Goal: Check status: Check status

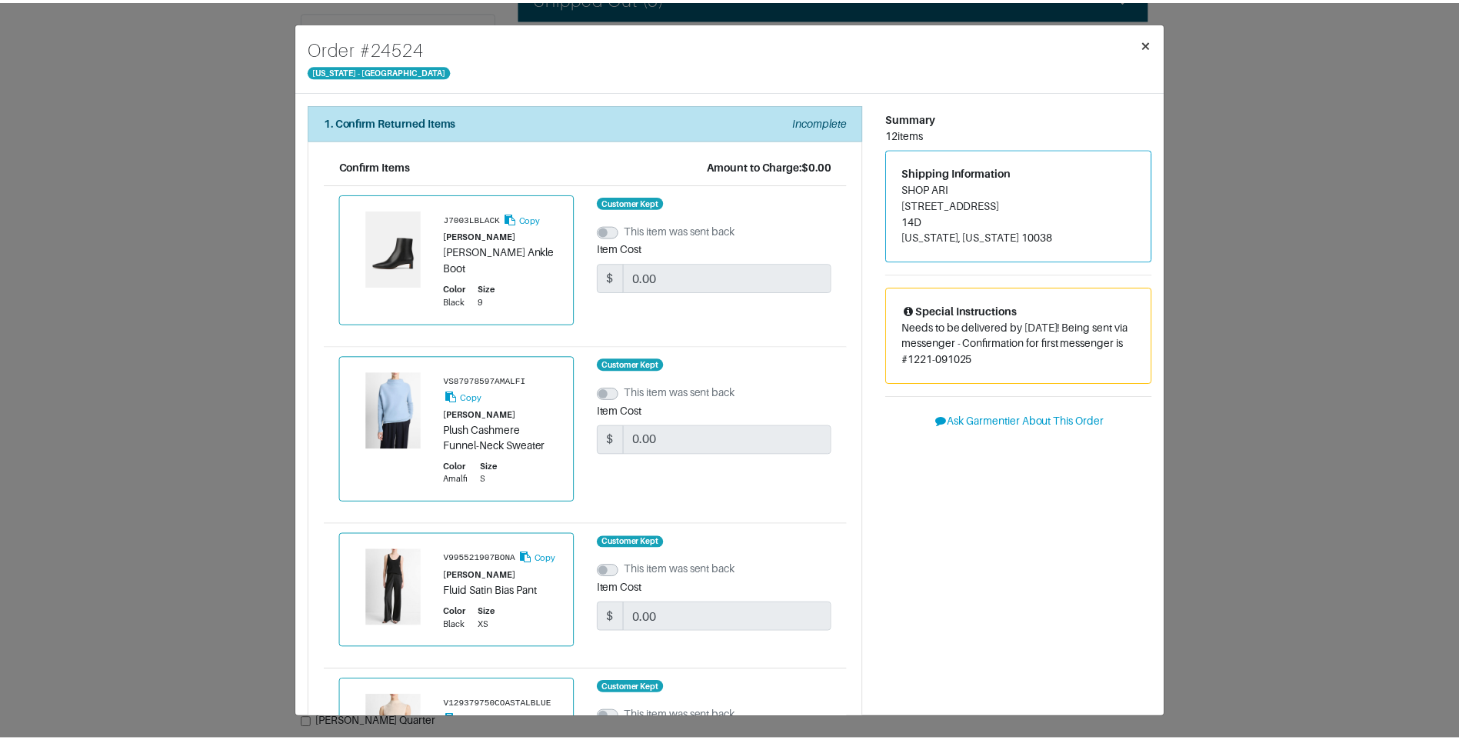
scroll to position [1538, 0]
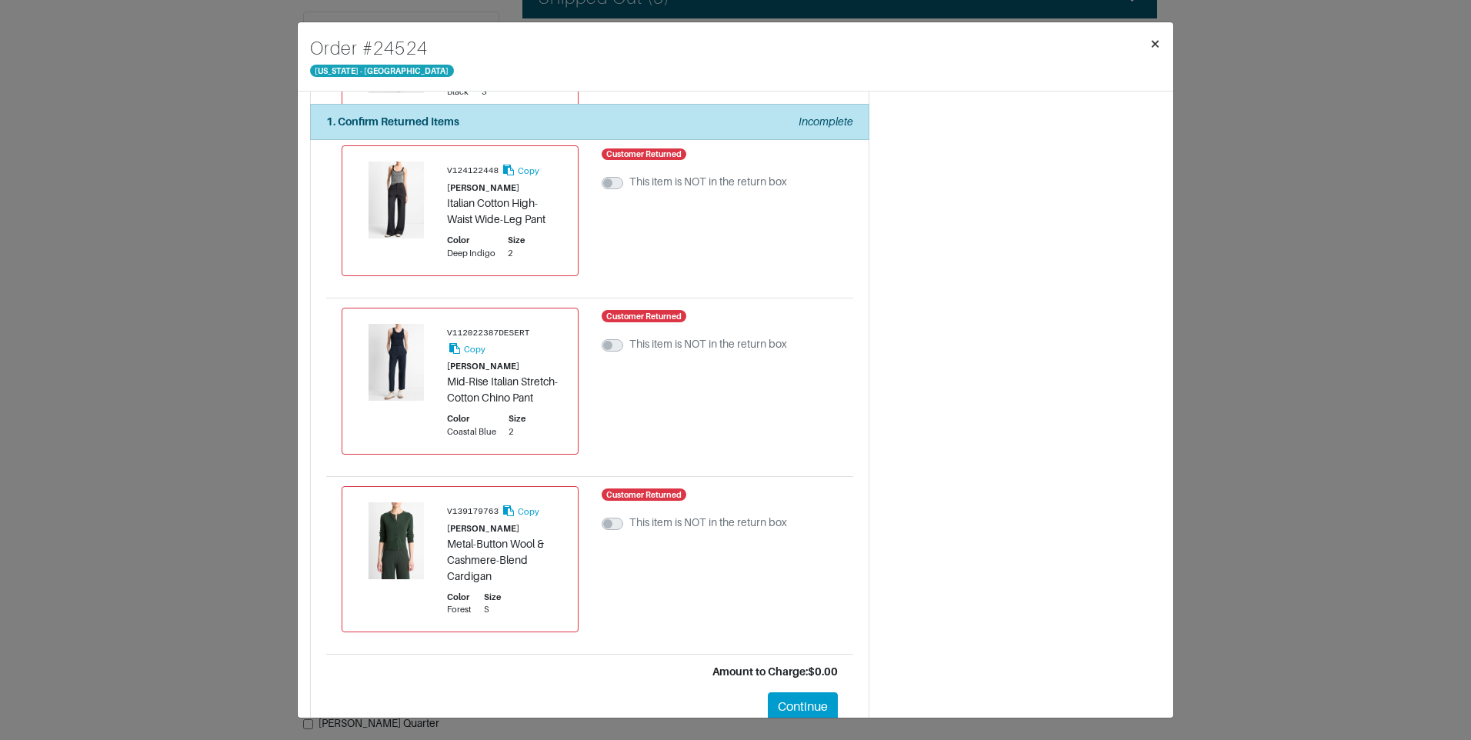
click at [1150, 42] on span "×" at bounding box center [1155, 43] width 12 height 21
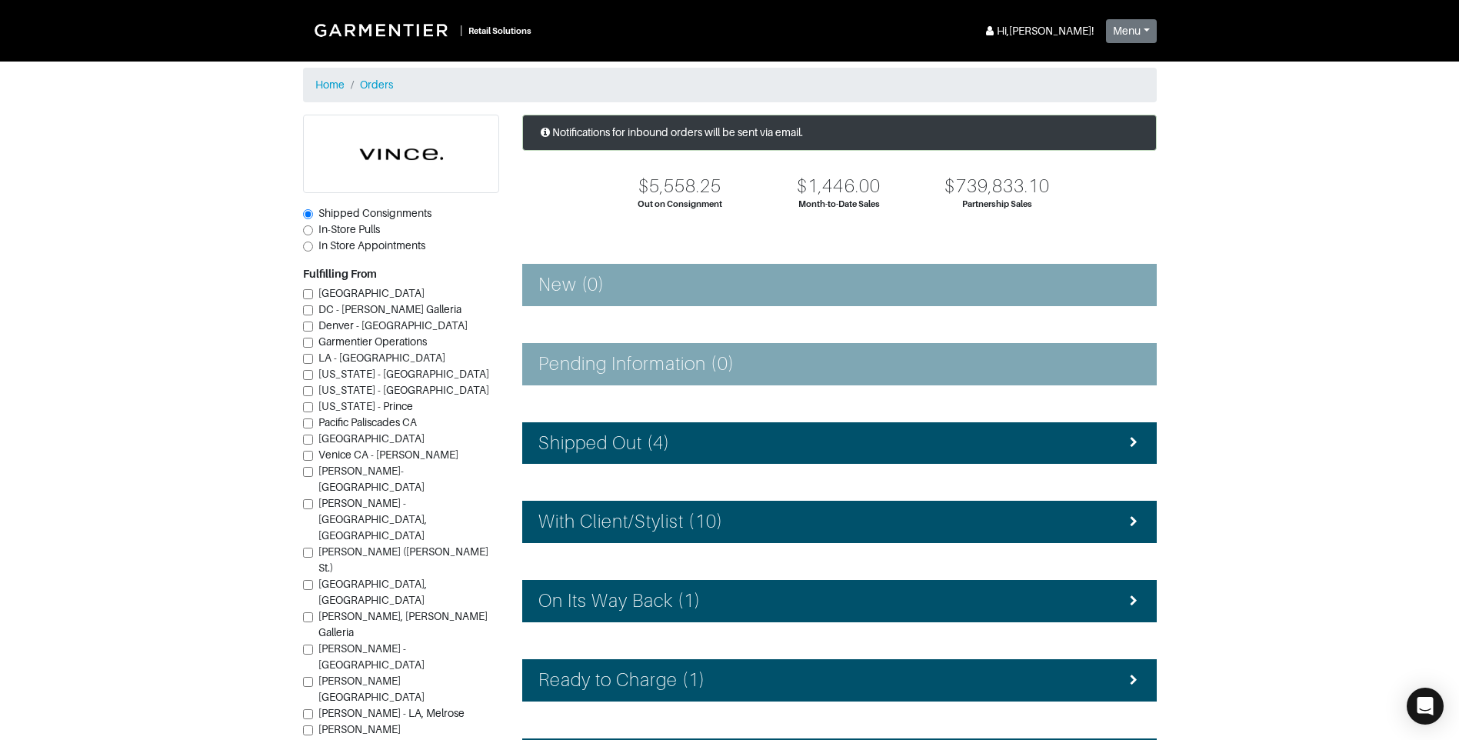
scroll to position [138, 0]
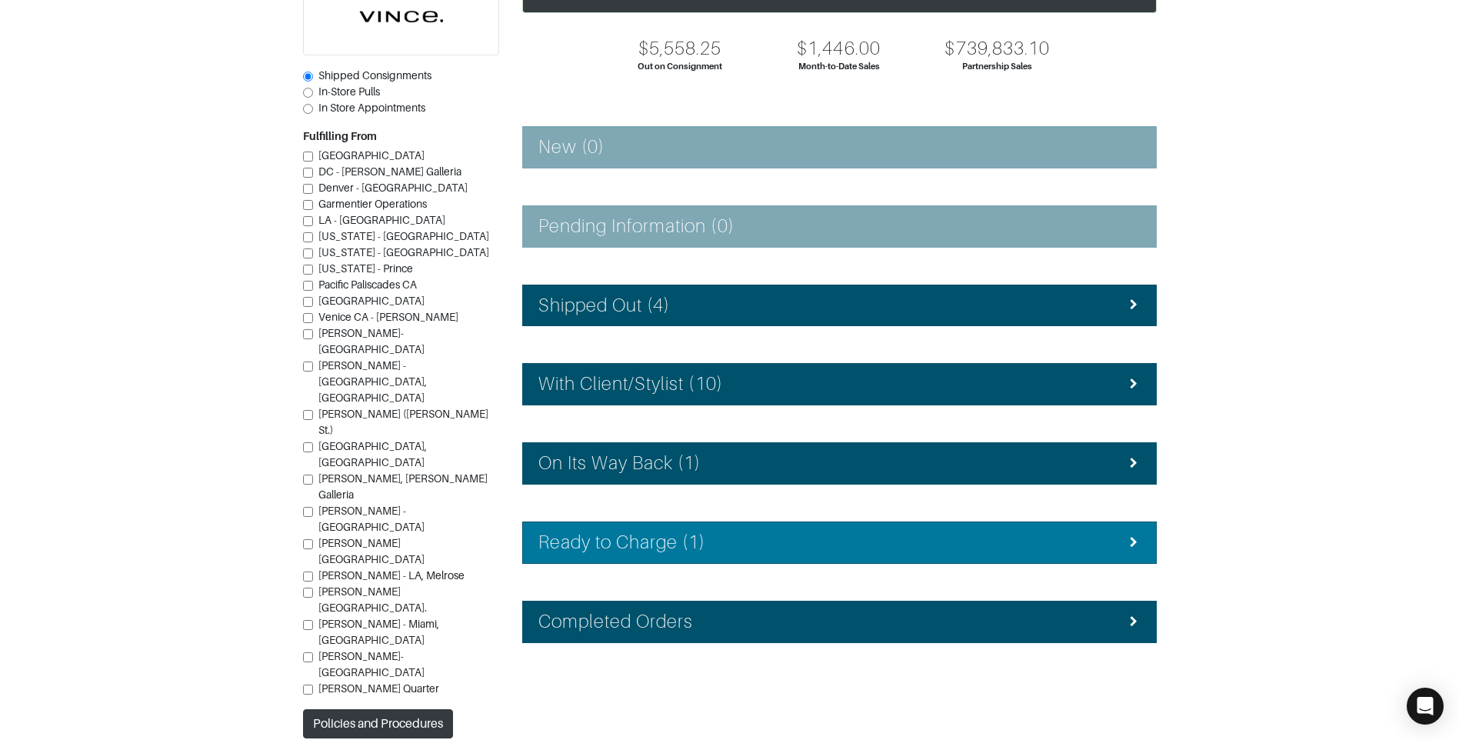
click at [643, 533] on h4 "Ready to Charge (1)" at bounding box center [622, 543] width 168 height 22
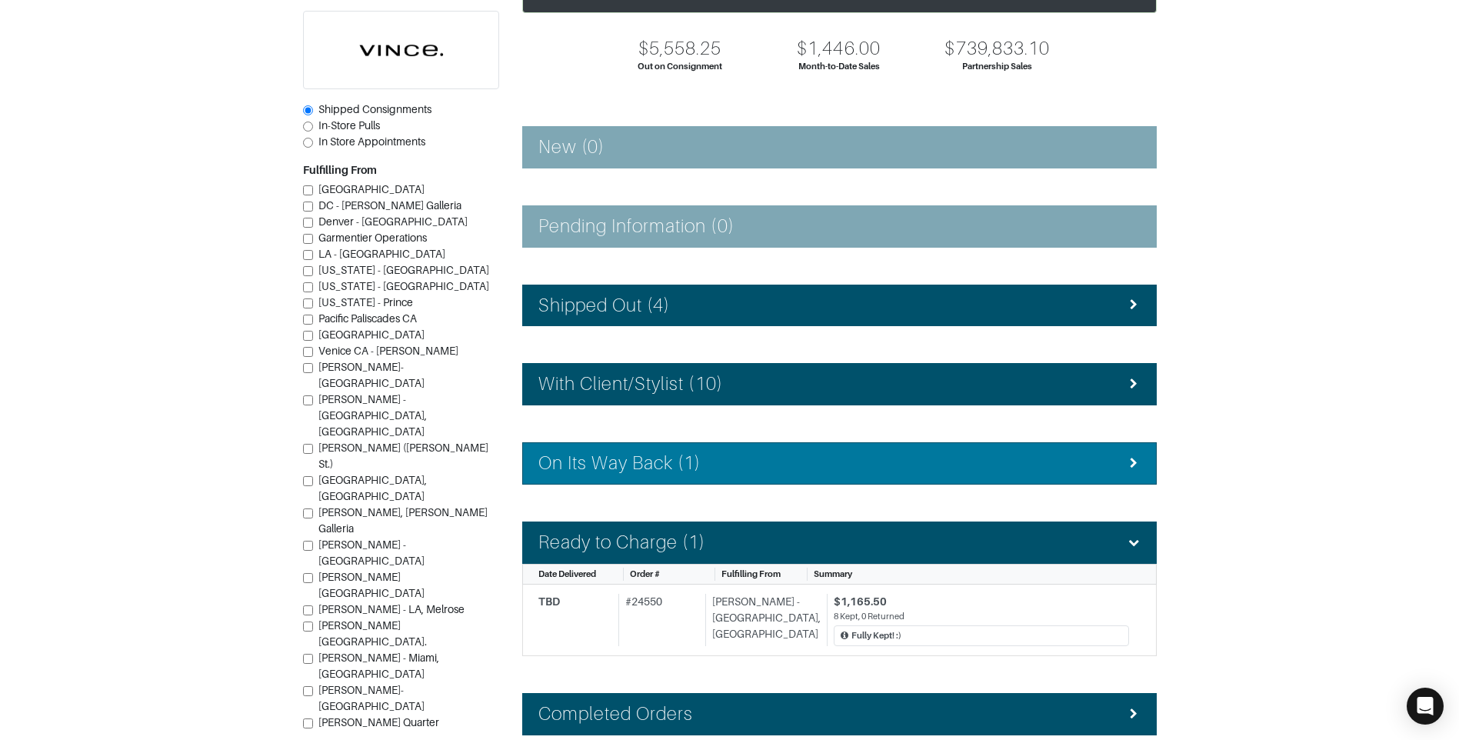
click at [646, 445] on li "On Its Way Back (1)" at bounding box center [839, 463] width 635 height 42
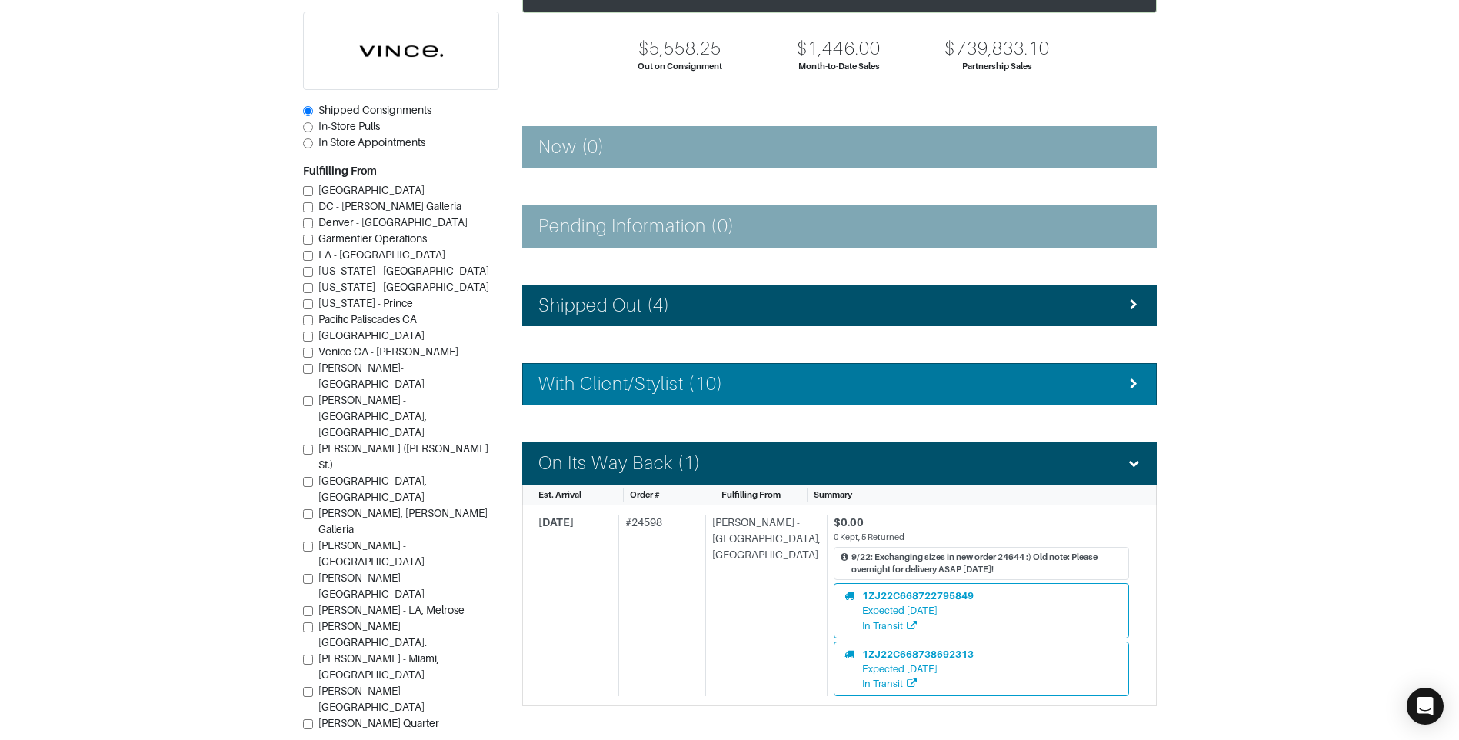
click at [791, 395] on div "With Client/Stylist (10)" at bounding box center [839, 384] width 602 height 22
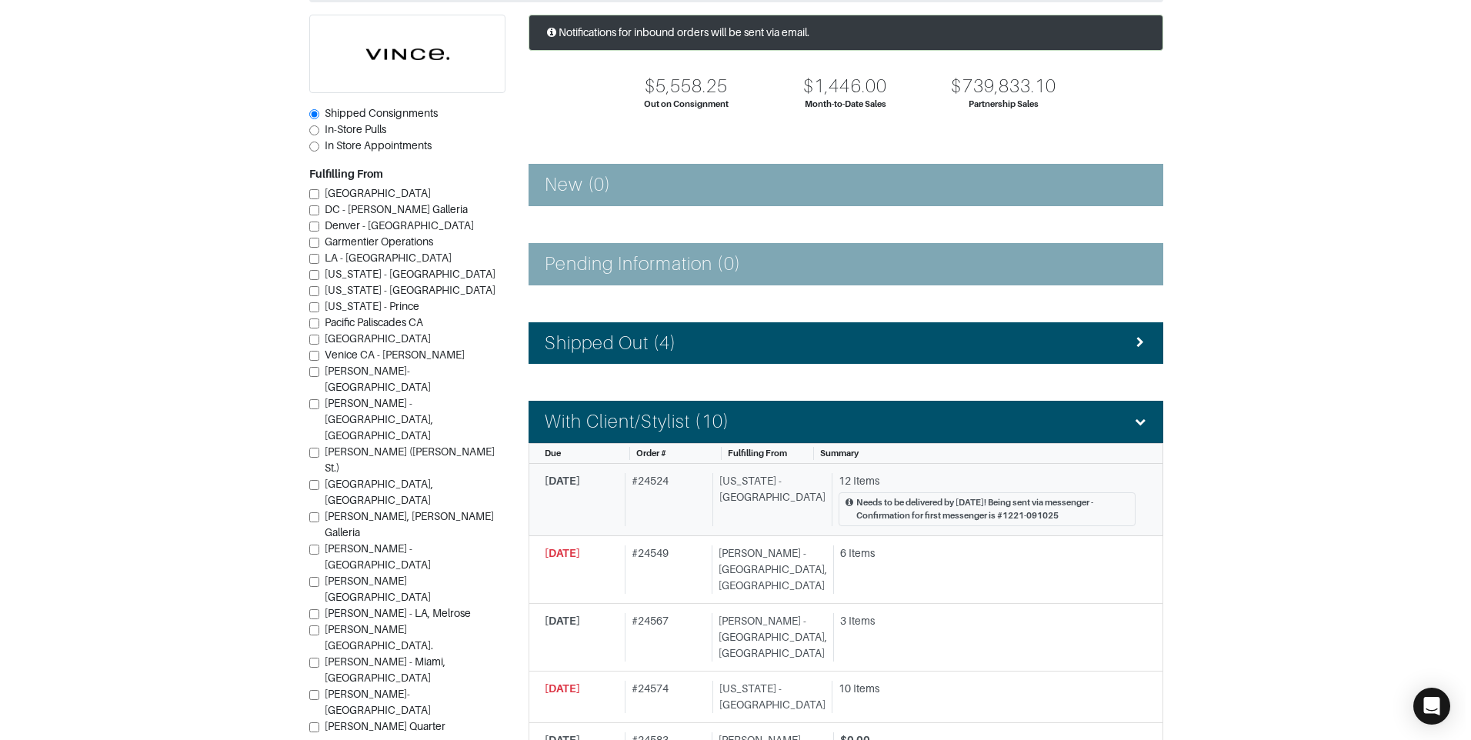
scroll to position [0, 0]
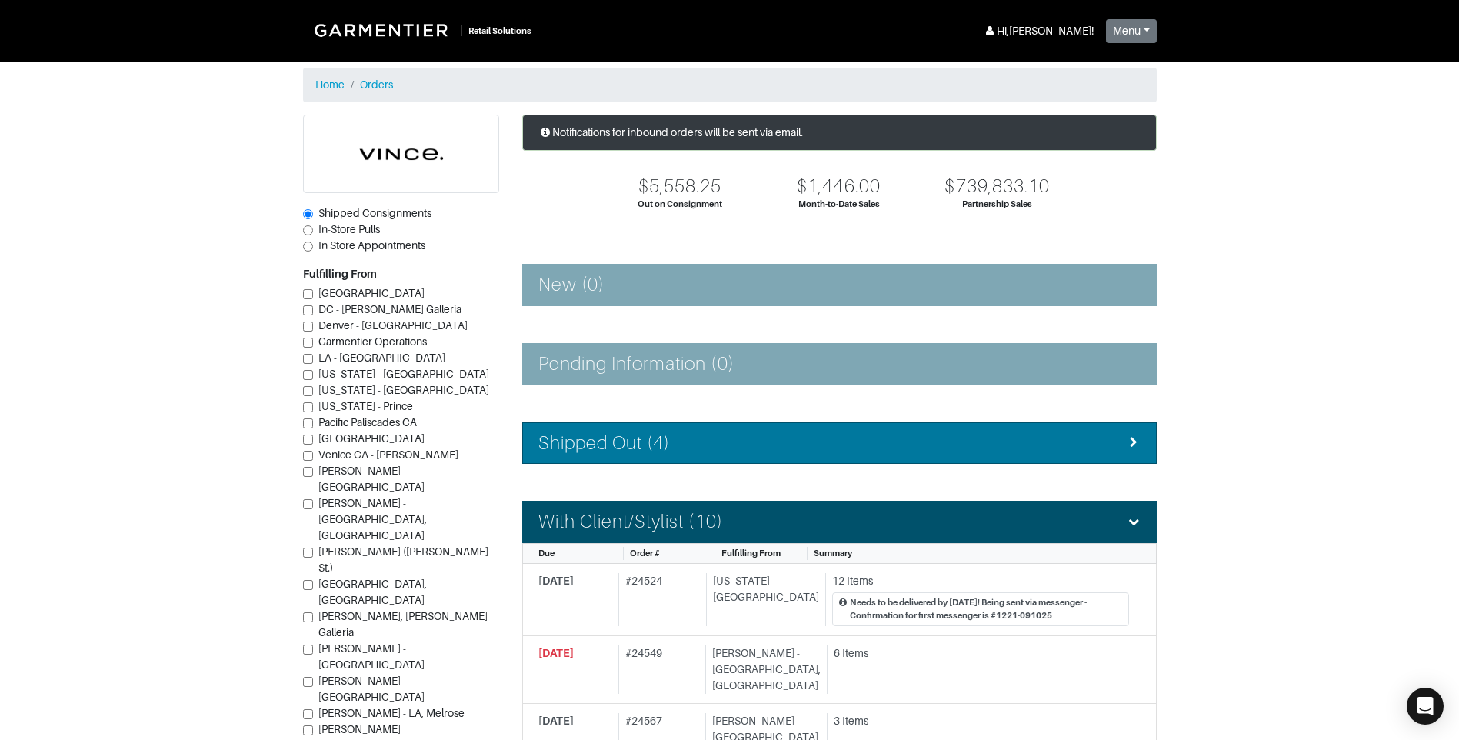
click at [718, 438] on div "Shipped Out (4)" at bounding box center [839, 443] width 602 height 22
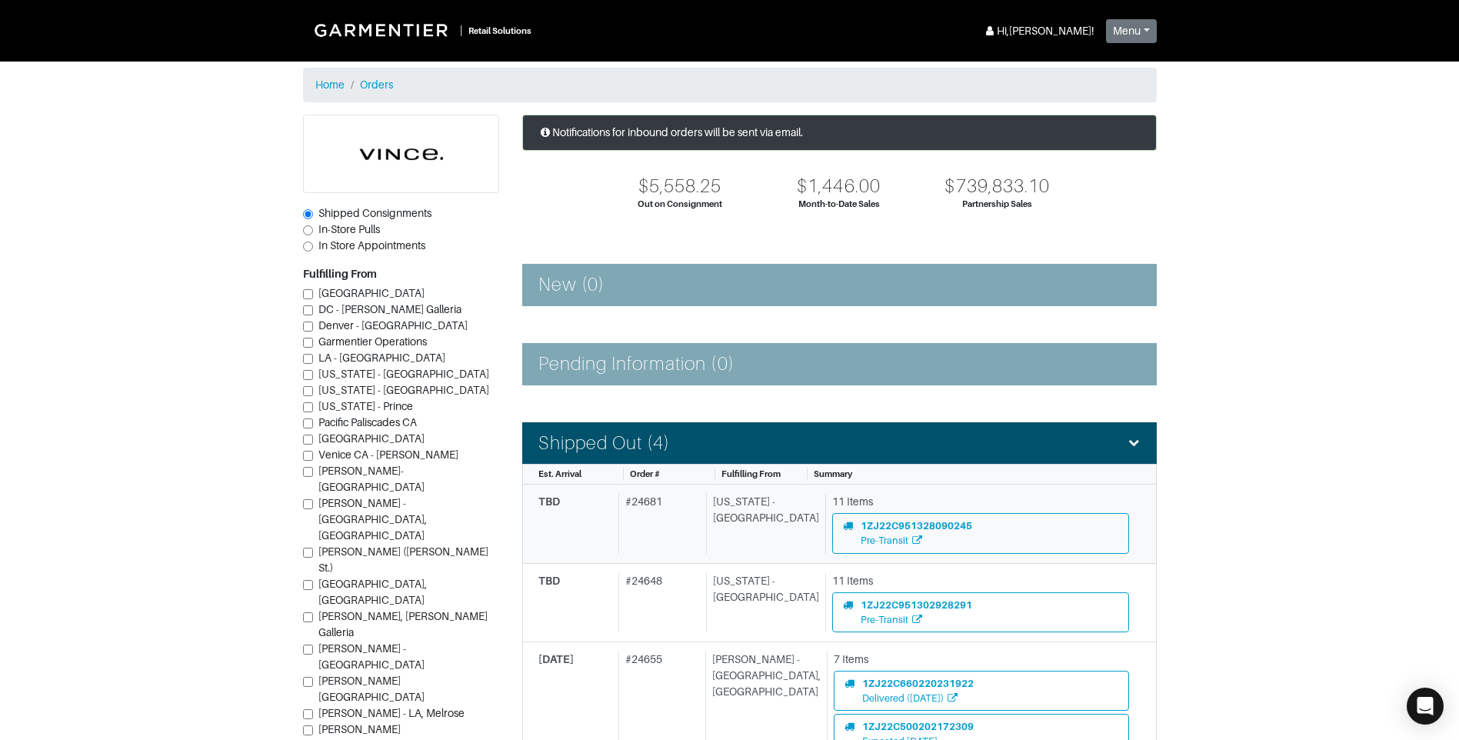
click at [741, 560] on link "TBD # 24681 [US_STATE] - [GEOGRAPHIC_DATA] 11 Items 1ZJ22C951328090245 Pre-Tran…" at bounding box center [839, 524] width 635 height 78
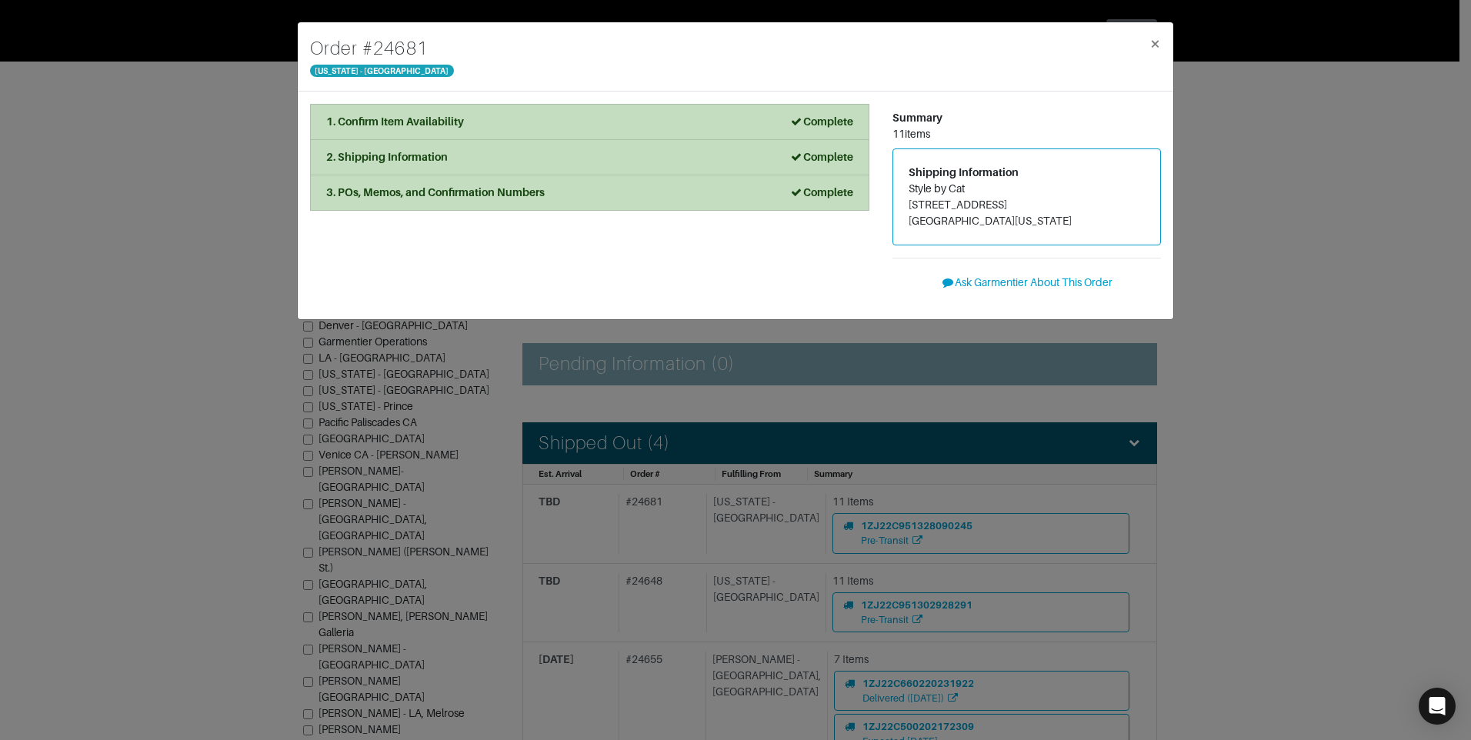
click at [754, 609] on div "Order # 24681 [US_STATE] - [GEOGRAPHIC_DATA] × 1. Confirm Item Availability Com…" at bounding box center [735, 370] width 1471 height 740
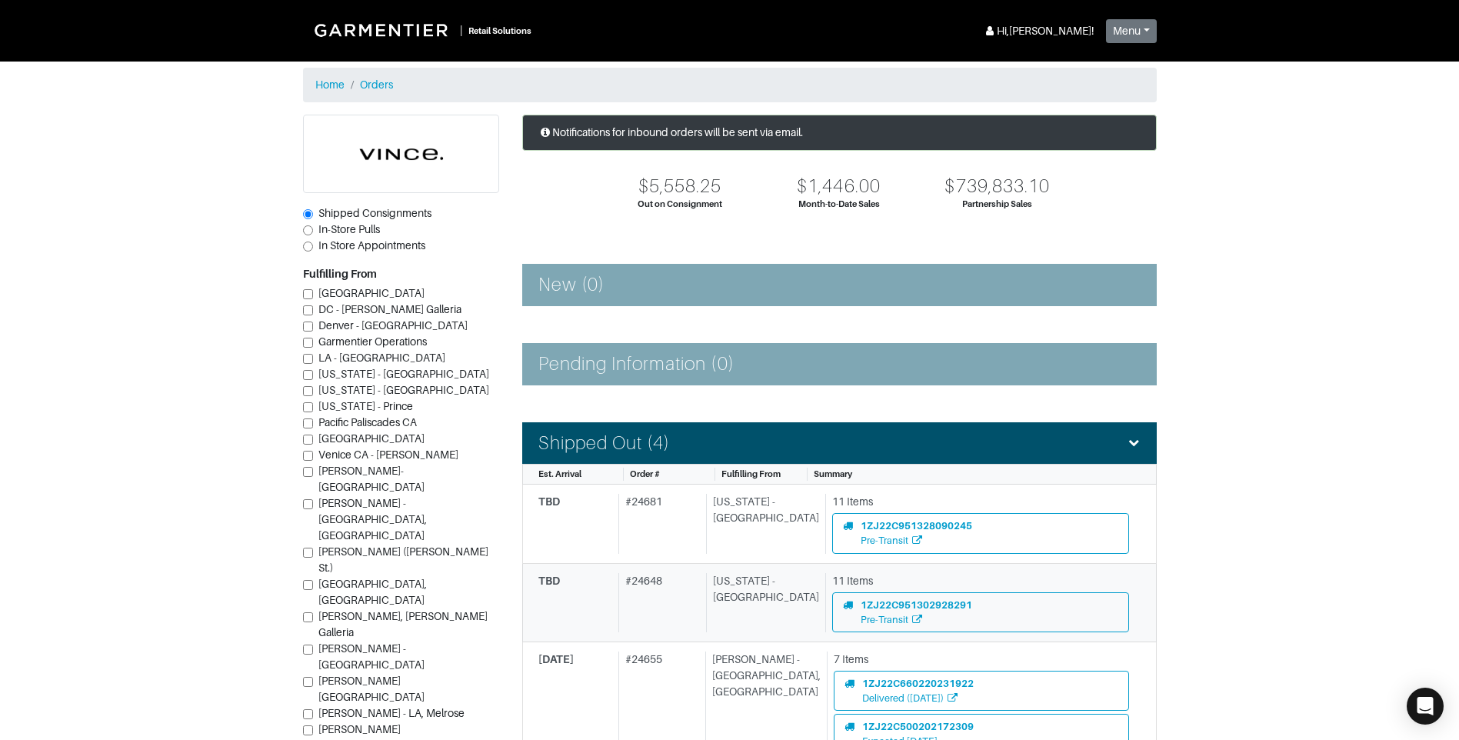
click at [772, 605] on div "[US_STATE] - [GEOGRAPHIC_DATA]" at bounding box center [762, 602] width 113 height 59
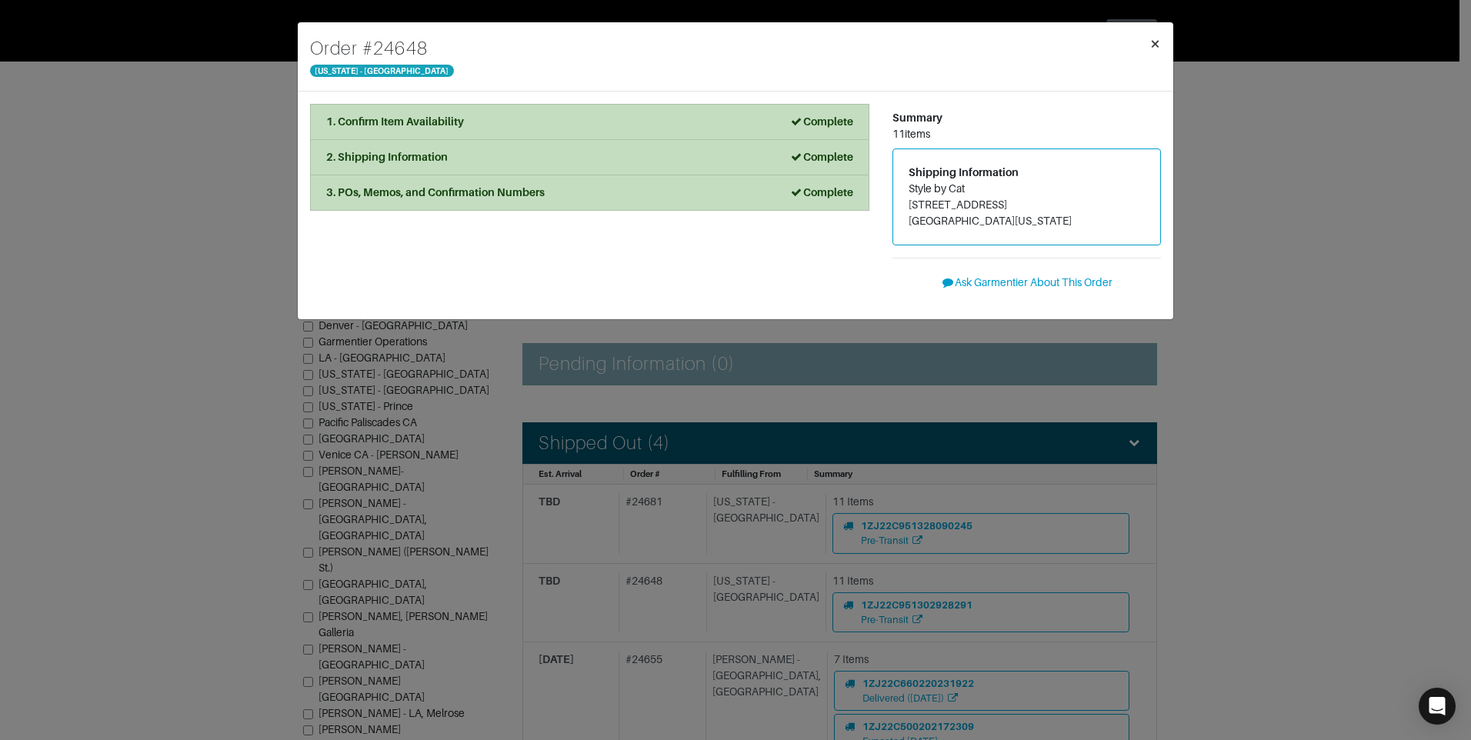
click at [1155, 52] on span "×" at bounding box center [1155, 43] width 12 height 21
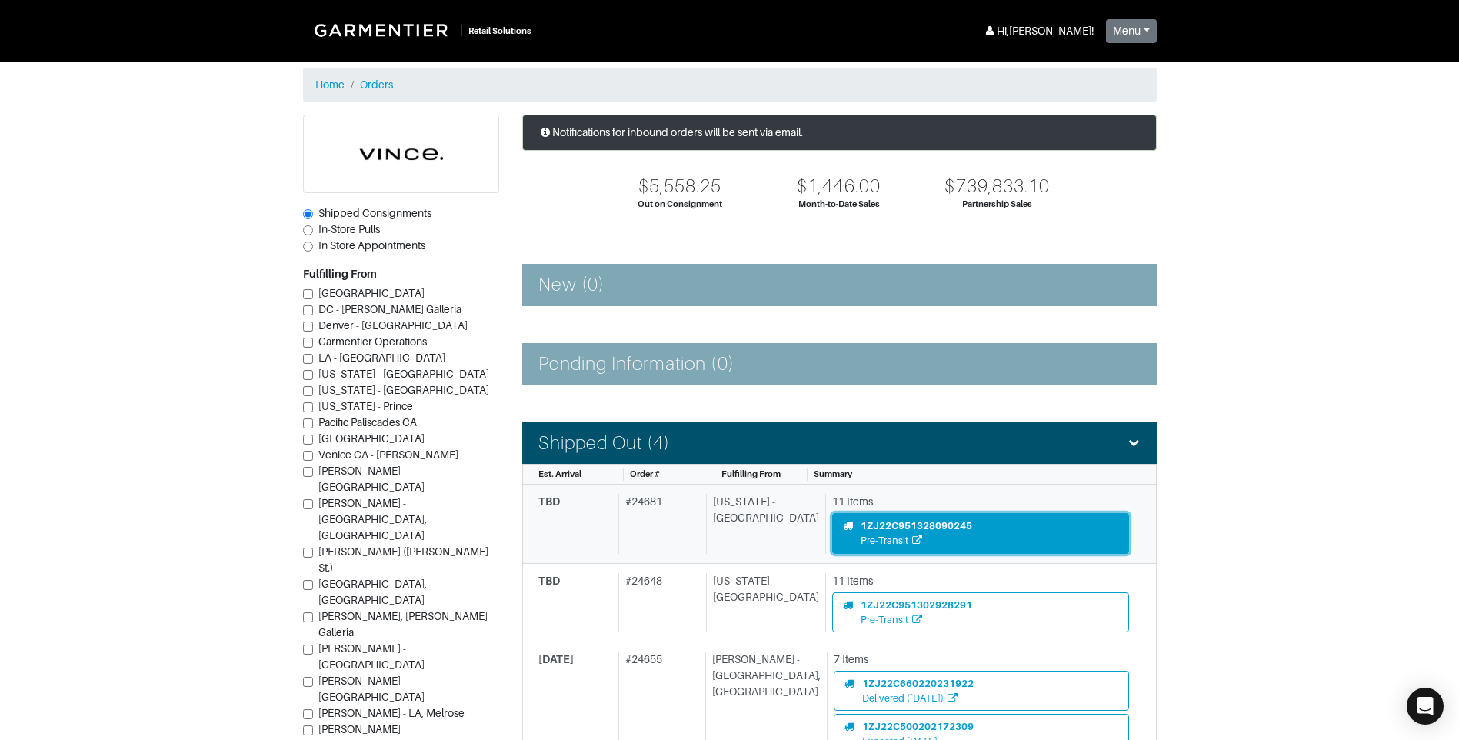
click at [889, 533] on div "Pre-Transit" at bounding box center [917, 540] width 112 height 15
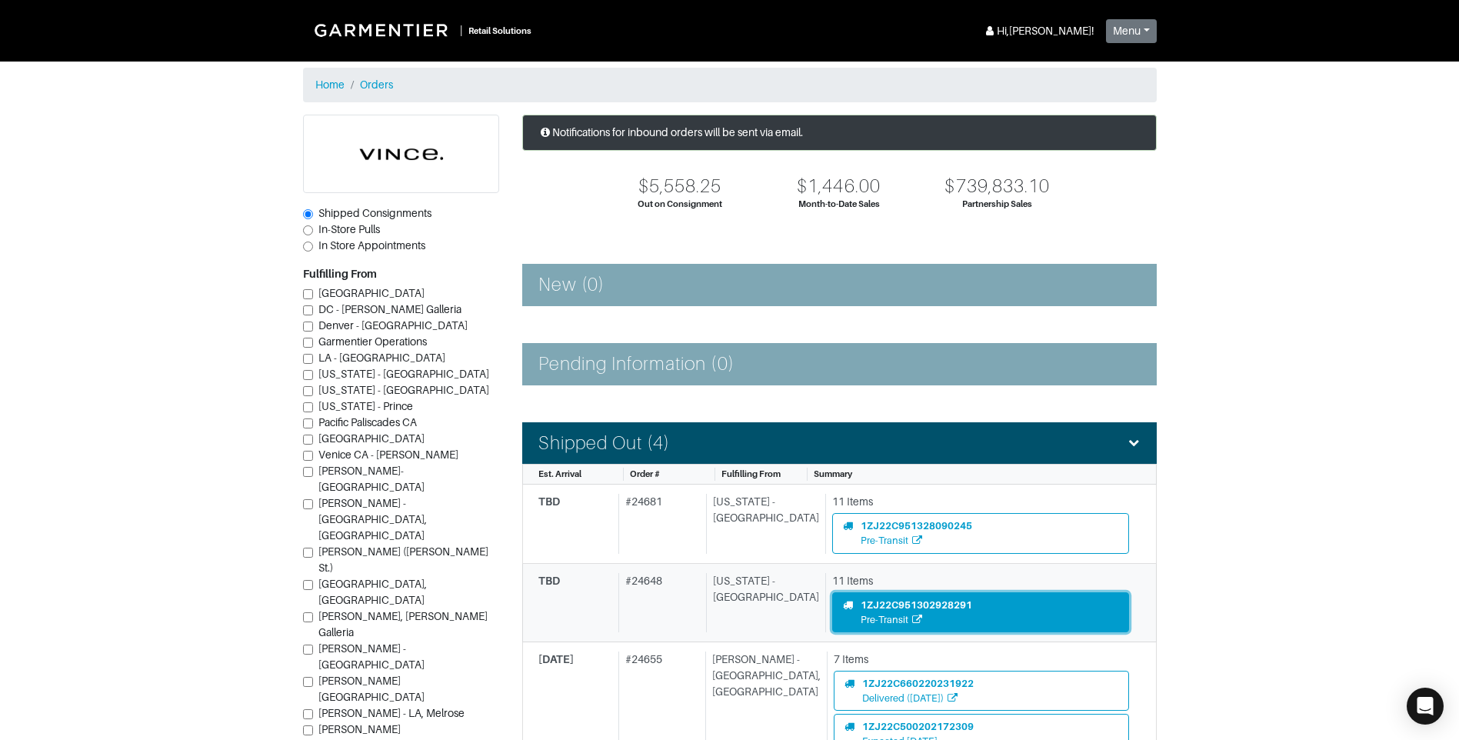
click at [879, 610] on div "1ZJ22C951302928291" at bounding box center [917, 605] width 112 height 15
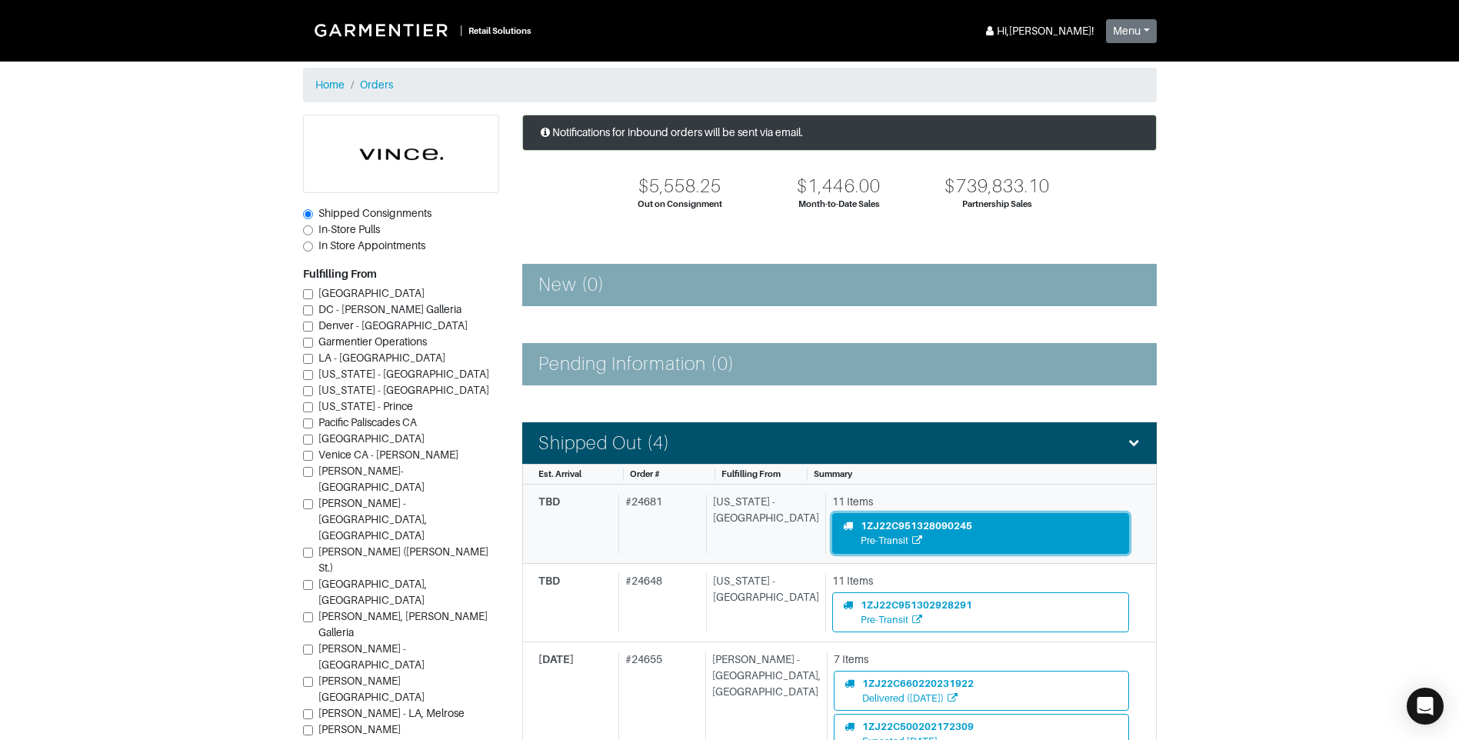
click at [876, 523] on div "1ZJ22C951328090245" at bounding box center [917, 525] width 112 height 15
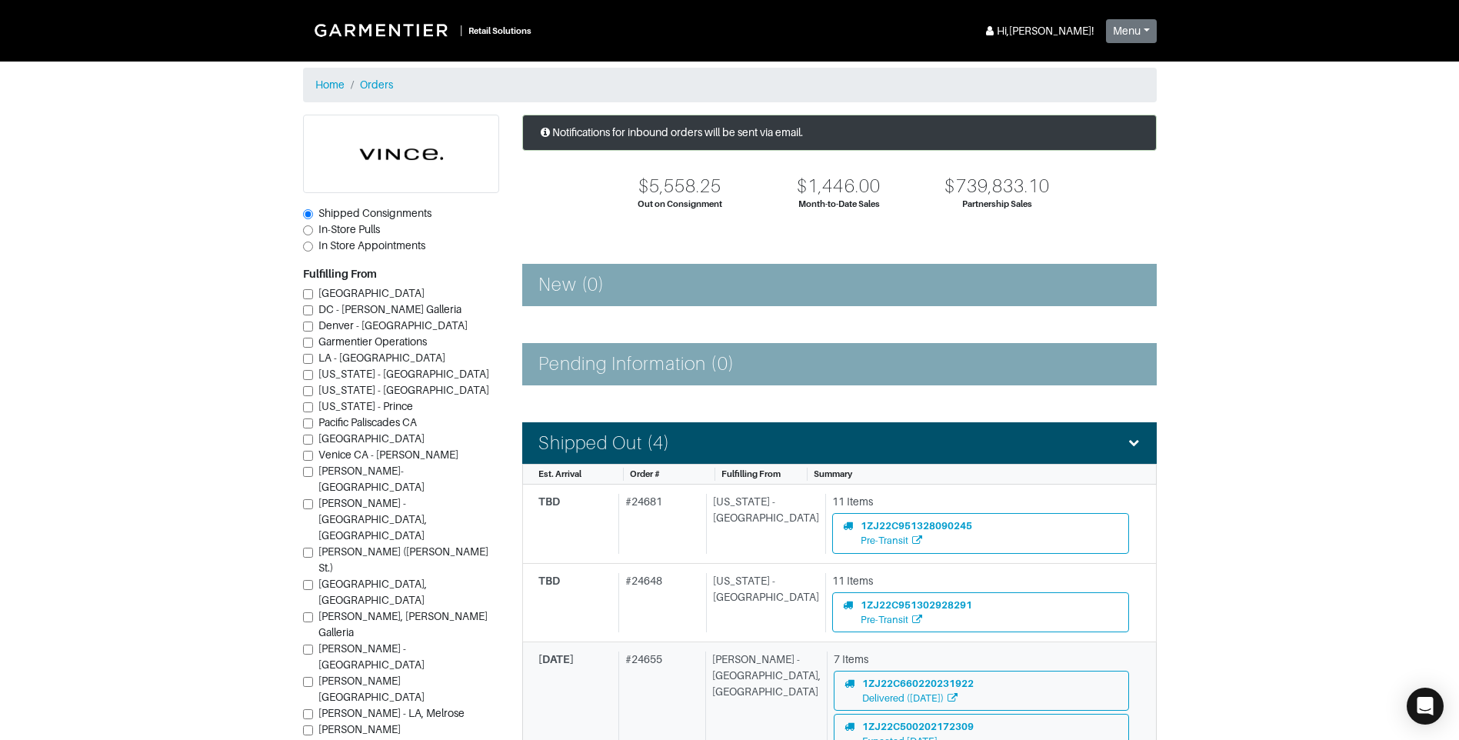
click at [678, 645] on link "[DATE] # 24655 [PERSON_NAME][GEOGRAPHIC_DATA] 7 Items 1ZJ22C660220231922 Delive…" at bounding box center [839, 710] width 635 height 137
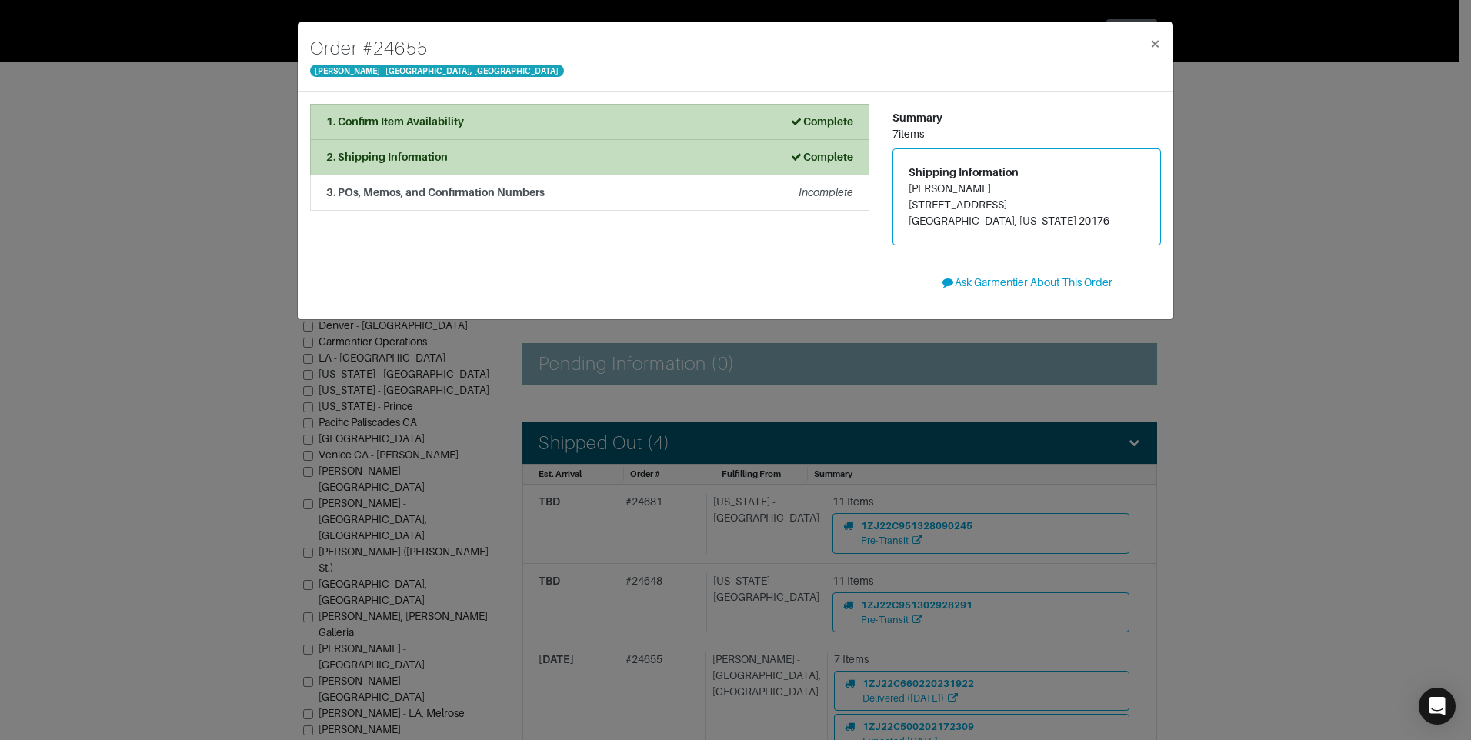
click at [702, 590] on div "Order # 24655 [PERSON_NAME] - [GEOGRAPHIC_DATA], [GEOGRAPHIC_DATA] × 1. Confirm…" at bounding box center [735, 370] width 1471 height 740
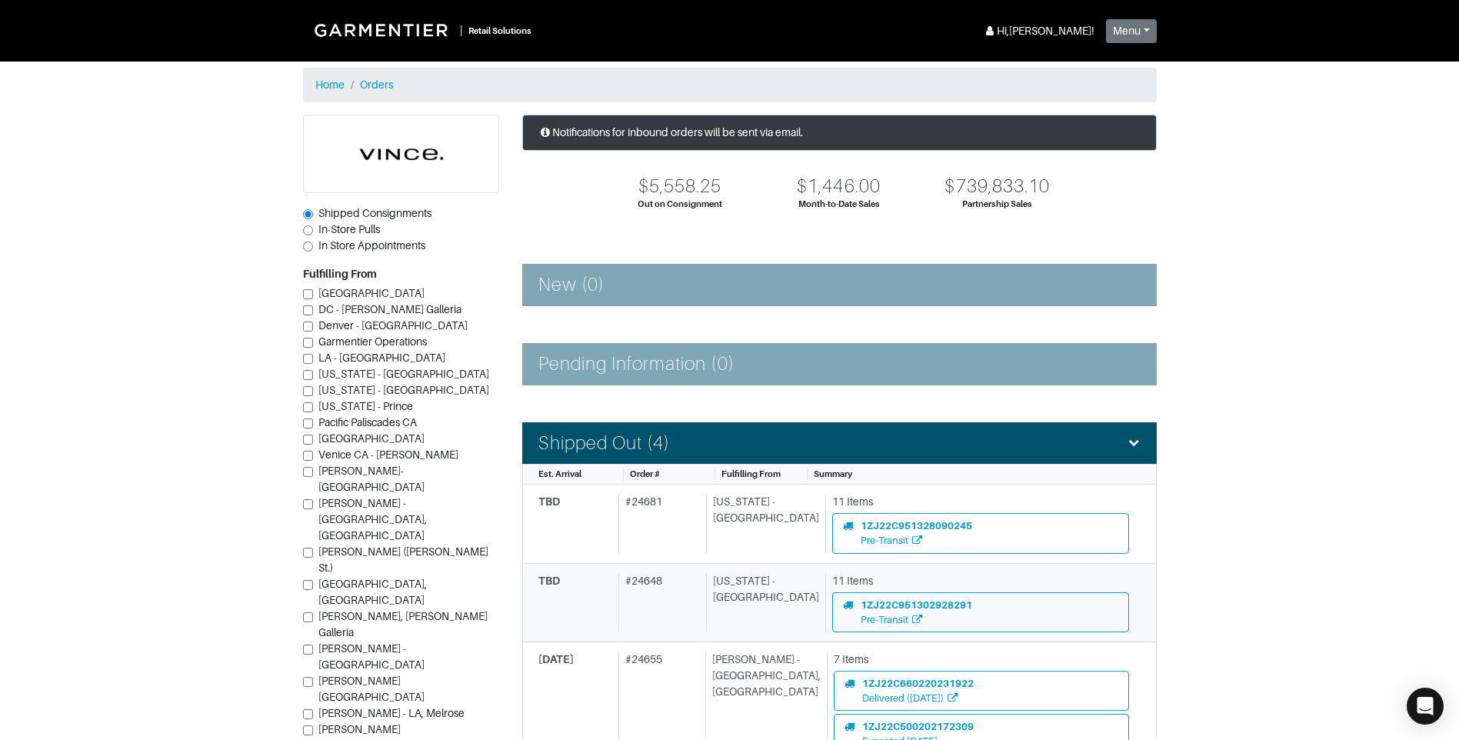
click at [700, 586] on div "# 24648" at bounding box center [659, 602] width 82 height 59
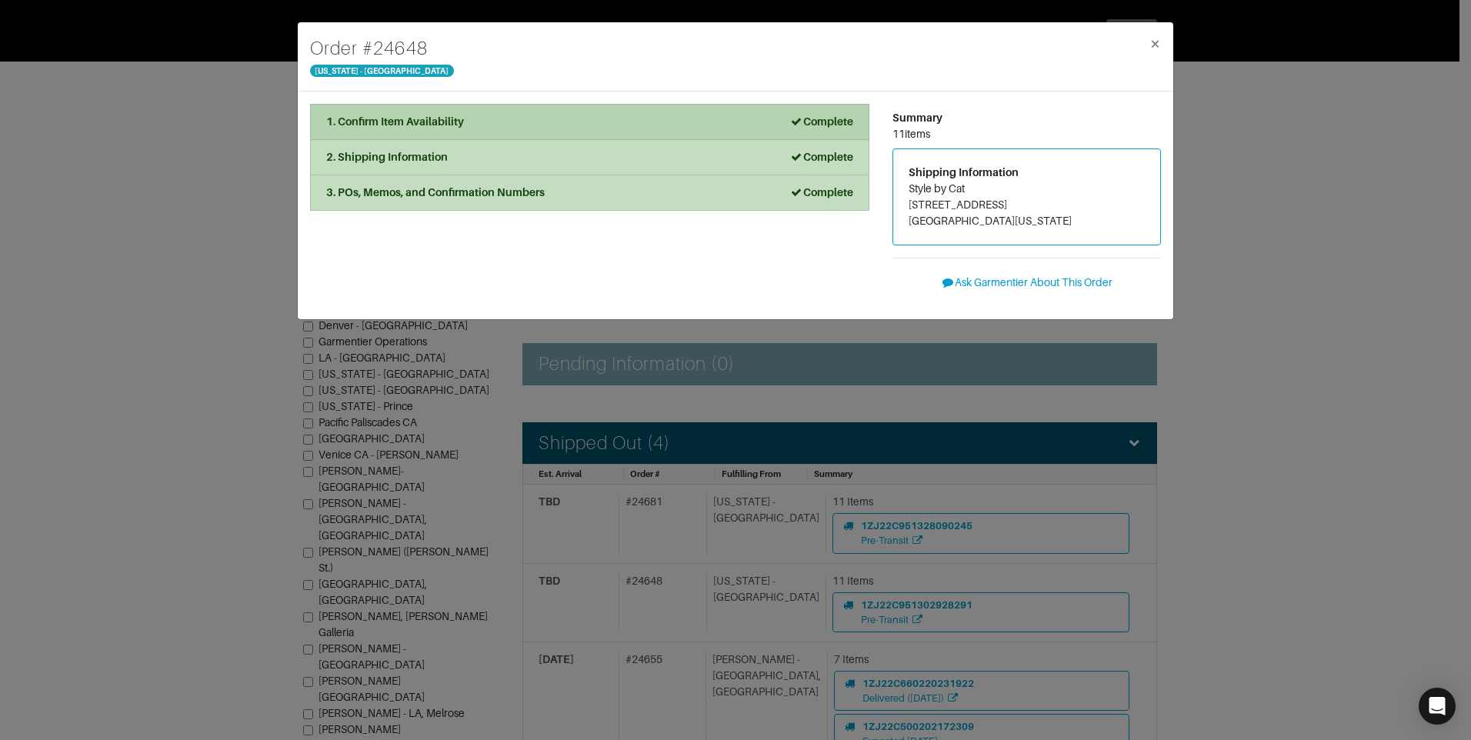
click at [671, 125] on div "1. Confirm Item Availability Complete" at bounding box center [589, 122] width 527 height 16
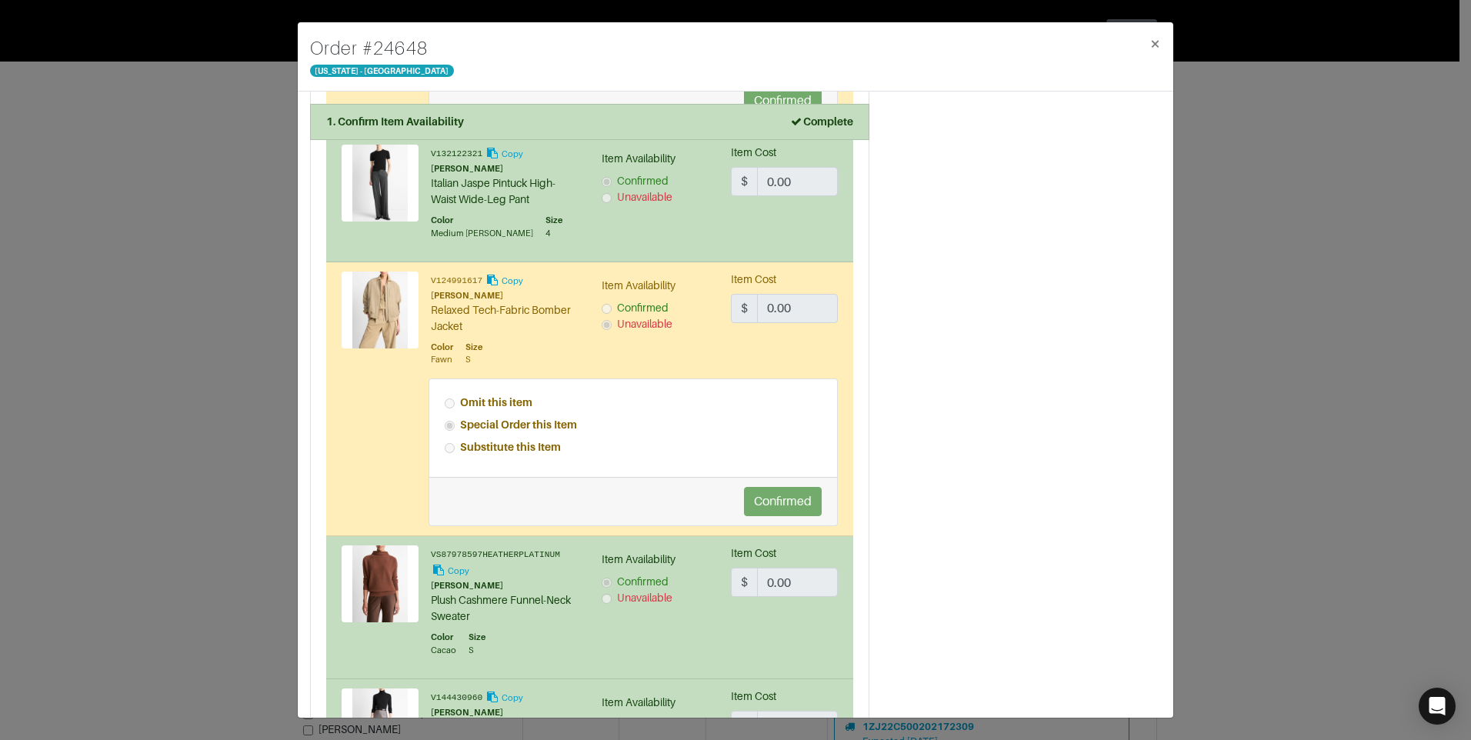
scroll to position [1542, 0]
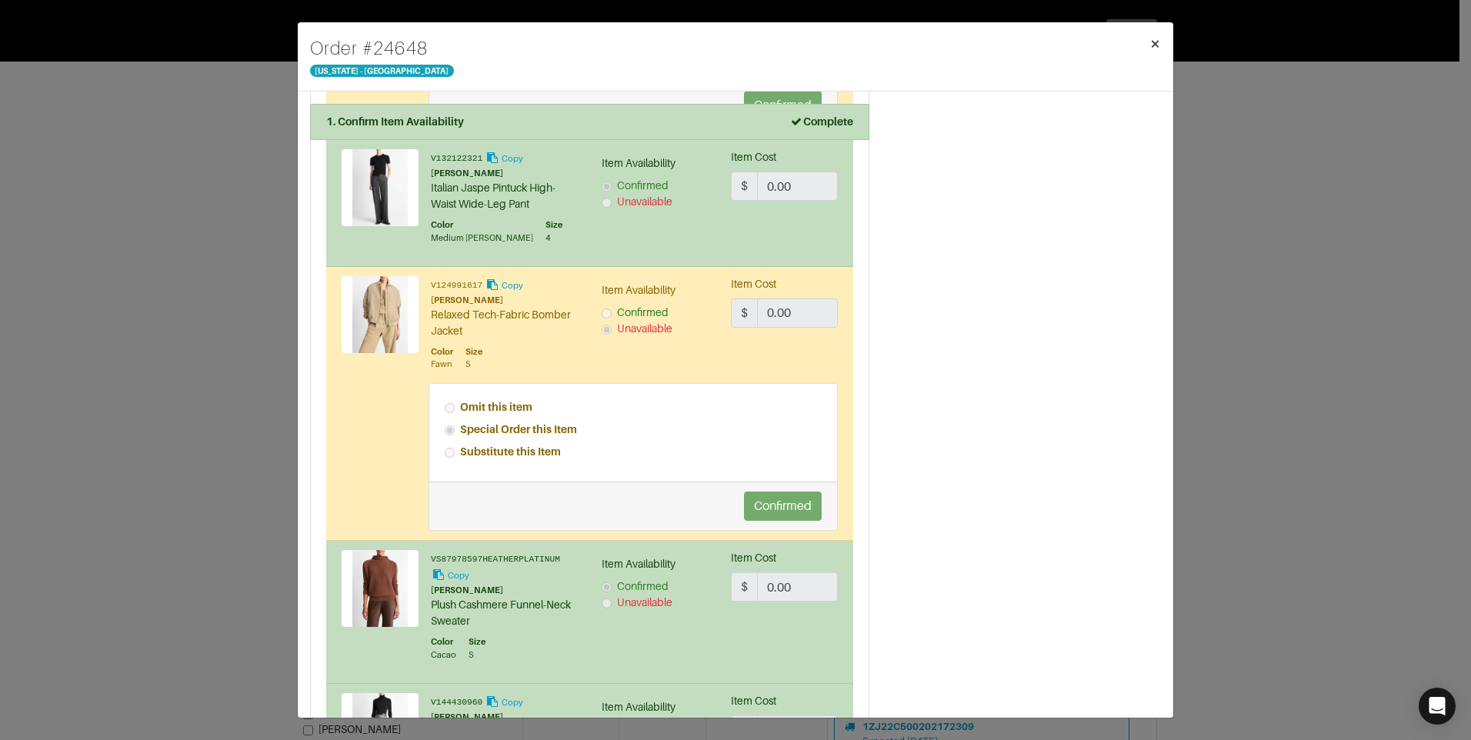
click at [1145, 42] on button "×" at bounding box center [1155, 43] width 36 height 43
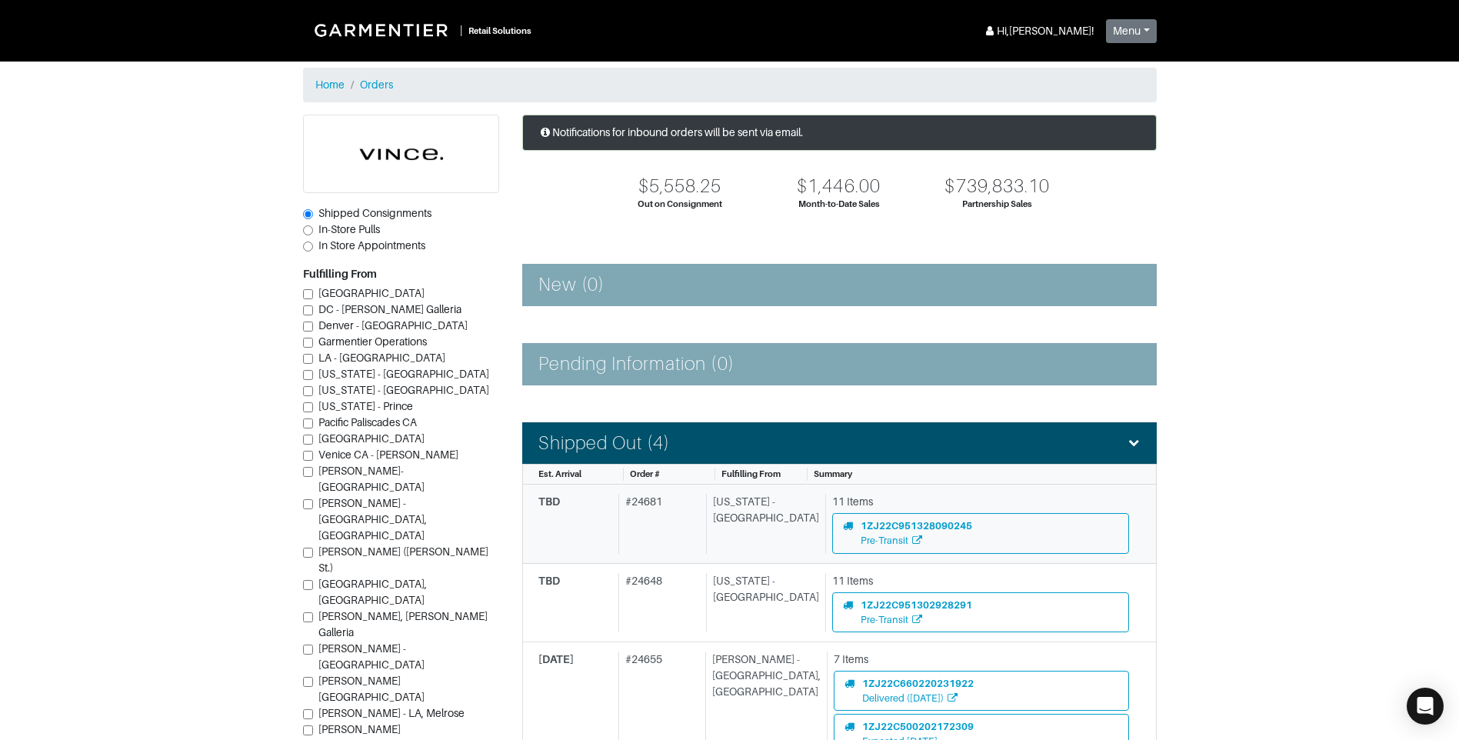
click at [712, 534] on div "TBD # 24681 [US_STATE] - [GEOGRAPHIC_DATA] 11 Items 1ZJ22C951328090245 Pre-Tran…" at bounding box center [833, 523] width 591 height 59
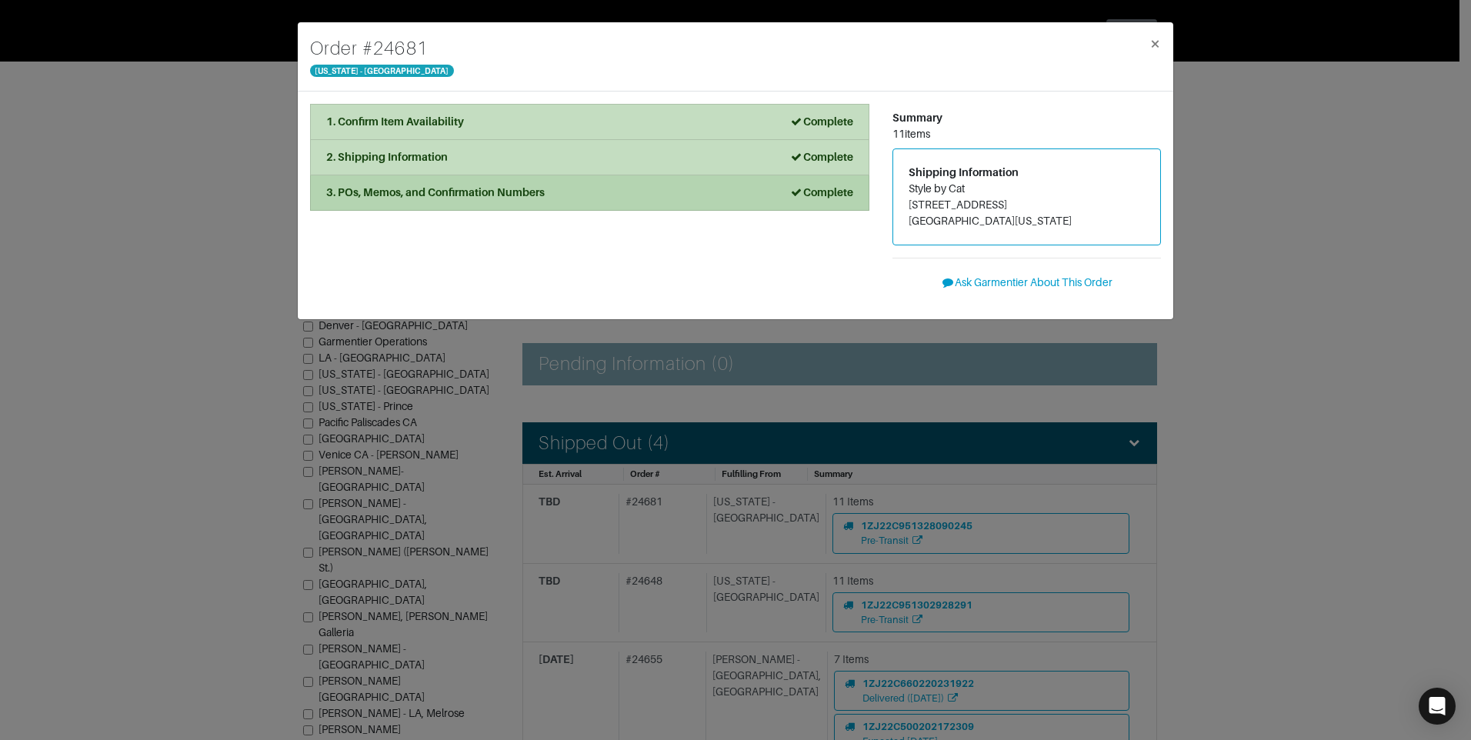
click at [677, 188] on div "3. POs, Memos, and Confirmation Numbers Complete" at bounding box center [589, 193] width 527 height 16
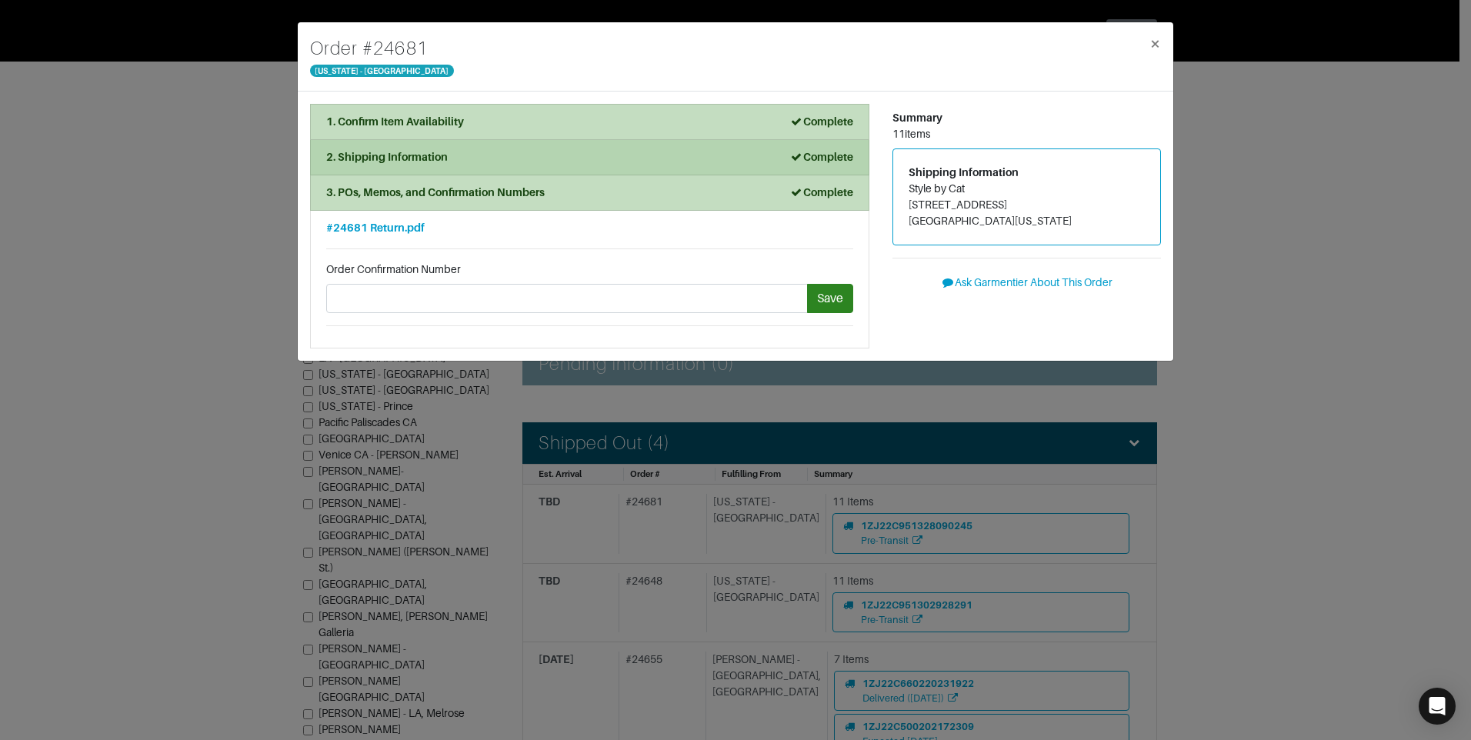
click at [667, 162] on div "2. Shipping Information Complete" at bounding box center [589, 157] width 527 height 16
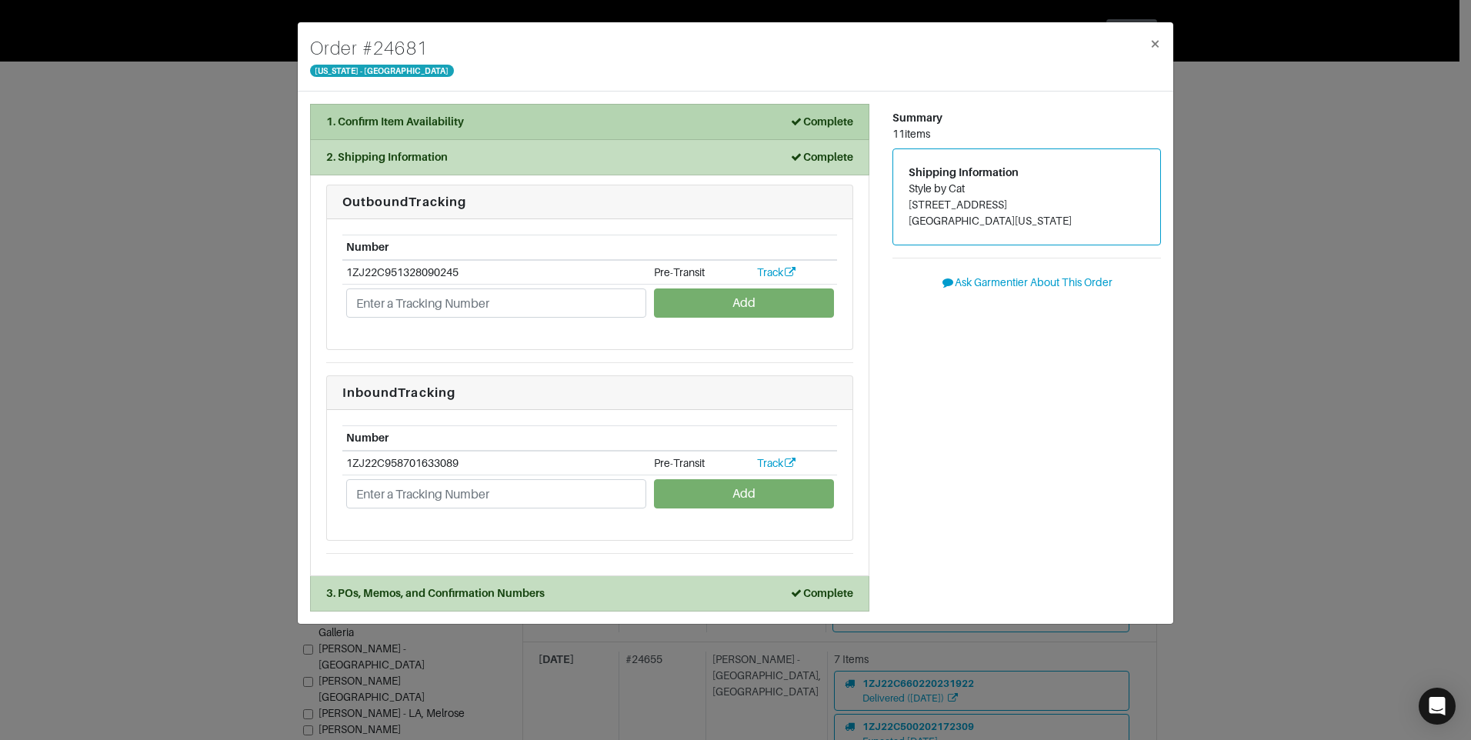
click at [655, 134] on li "1. Confirm Item Availability Complete" at bounding box center [589, 122] width 559 height 36
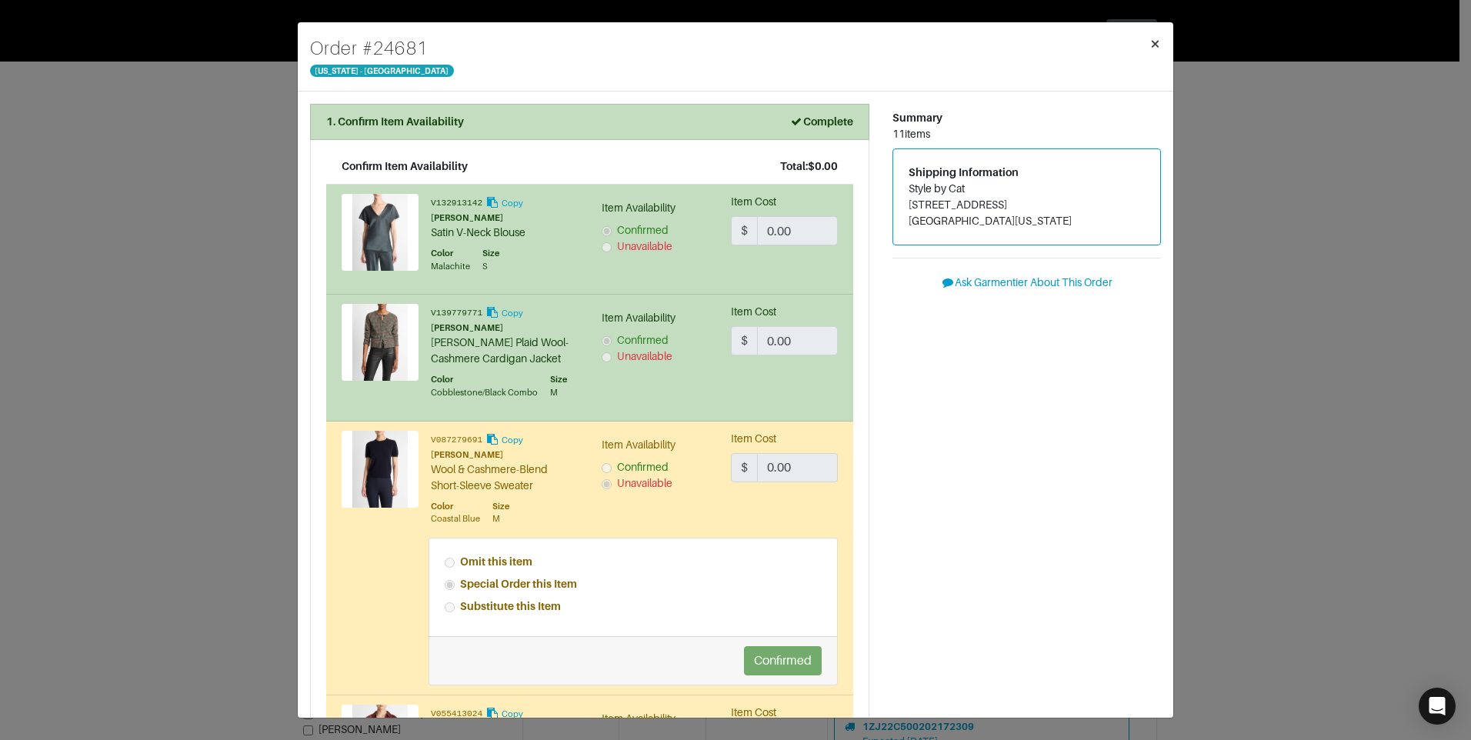
click at [1152, 35] on span "×" at bounding box center [1155, 43] width 12 height 21
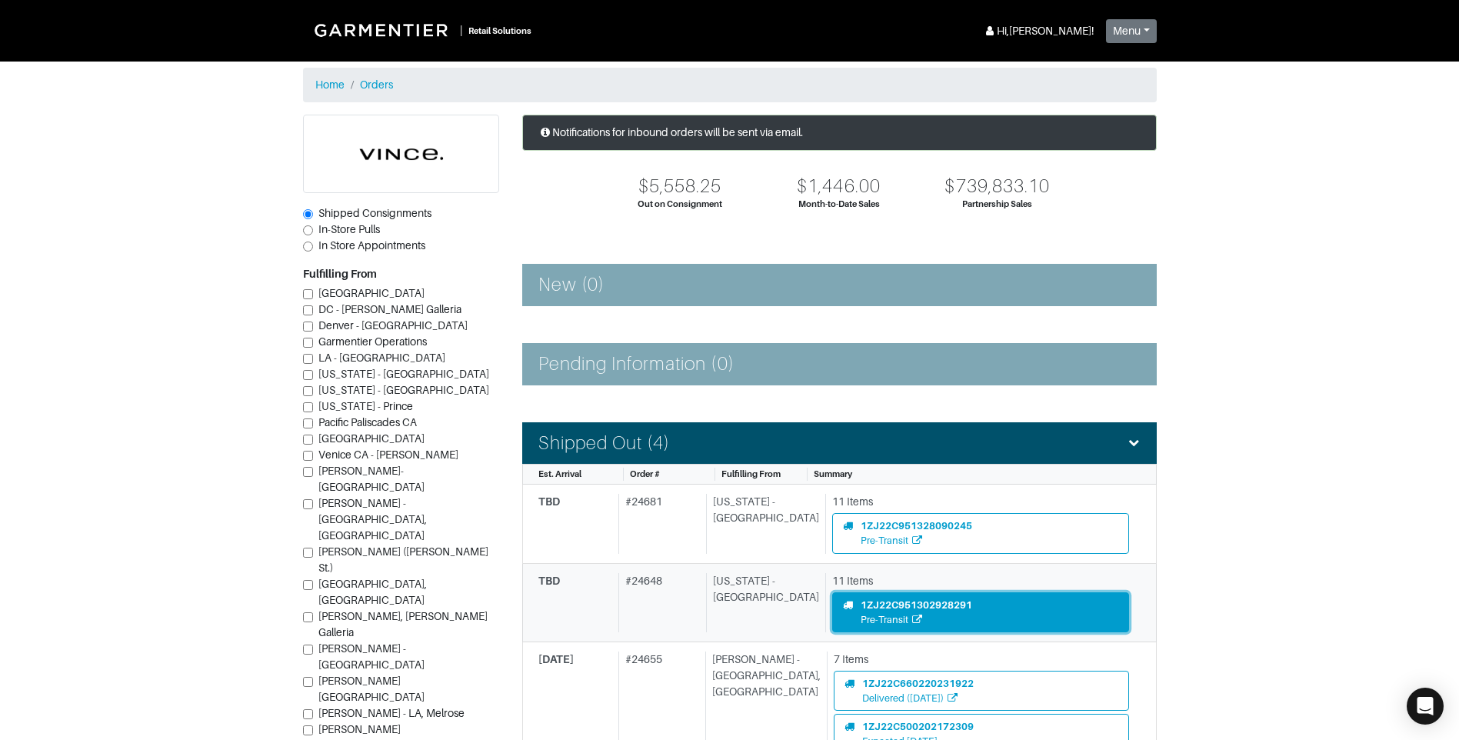
click at [905, 602] on div "1ZJ22C951302928291" at bounding box center [917, 605] width 112 height 15
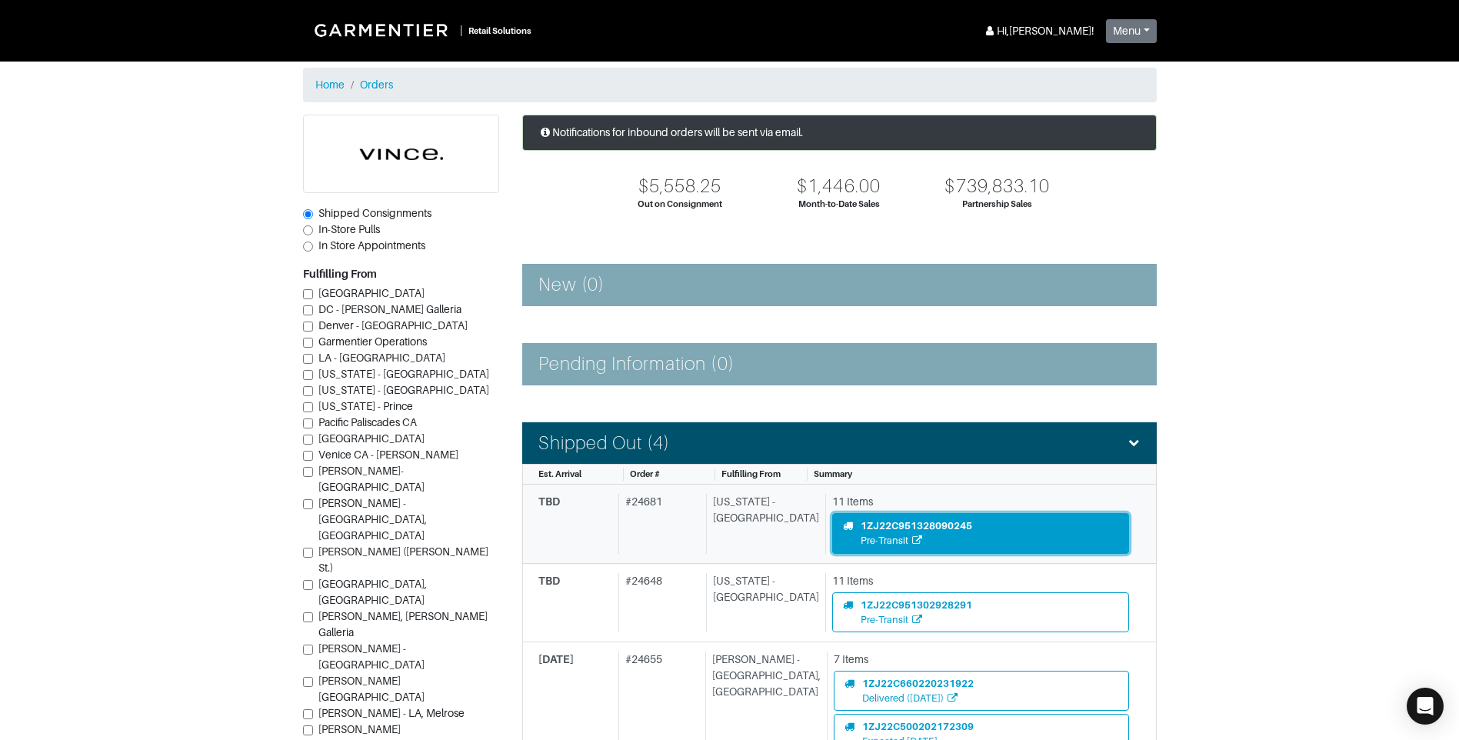
click at [875, 533] on div "Pre-Transit" at bounding box center [917, 540] width 112 height 15
